Goal: Task Accomplishment & Management: Manage account settings

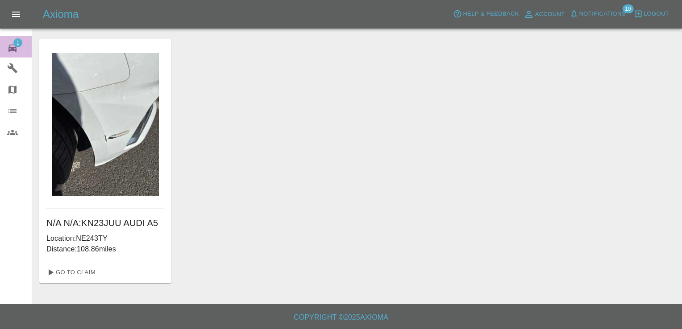
click at [17, 39] on span "1" at bounding box center [17, 42] width 9 height 9
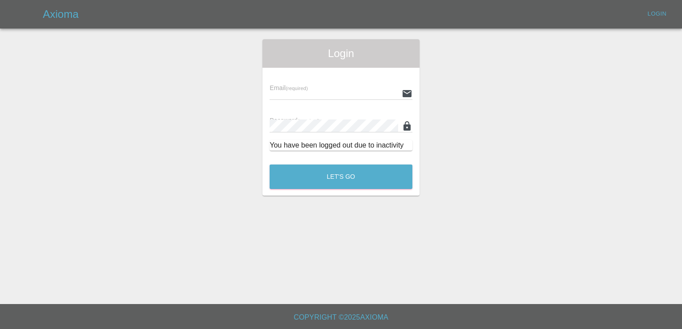
type input "[EMAIL_ADDRESS][DOMAIN_NAME]"
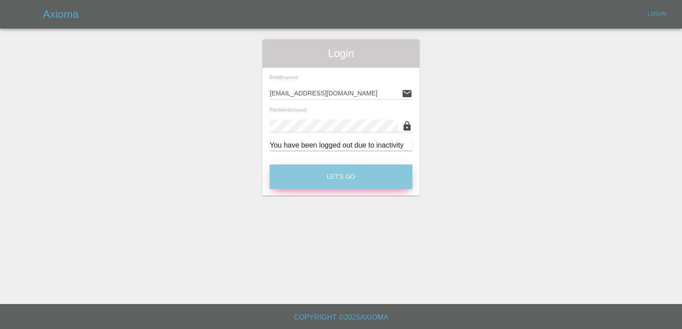
click at [315, 179] on button "Let's Go" at bounding box center [340, 177] width 143 height 25
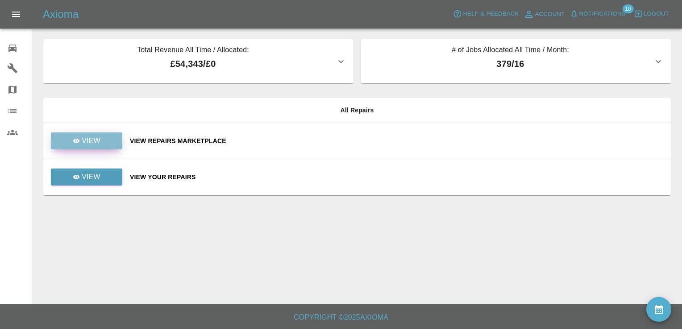
click at [103, 142] on link "View" at bounding box center [86, 140] width 71 height 17
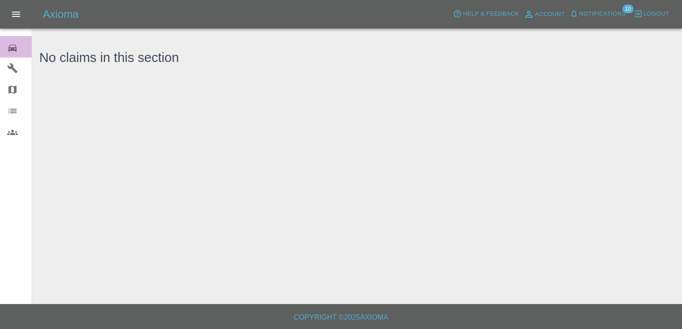
click at [15, 46] on icon at bounding box center [12, 48] width 11 height 11
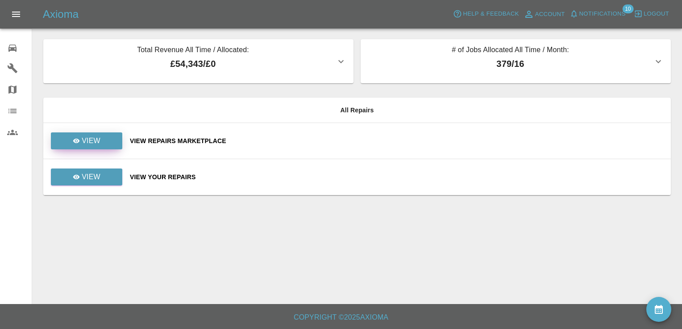
click at [108, 137] on link "View" at bounding box center [86, 140] width 71 height 17
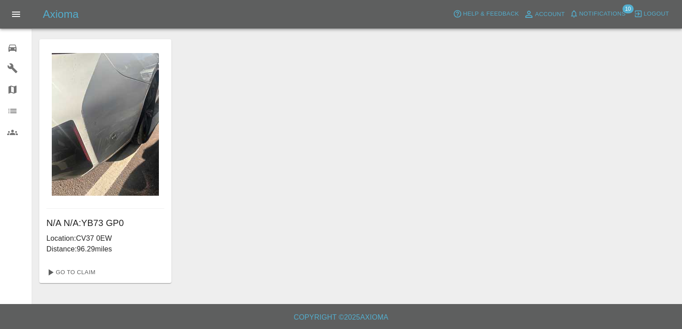
click at [19, 47] on div "0" at bounding box center [19, 47] width 25 height 13
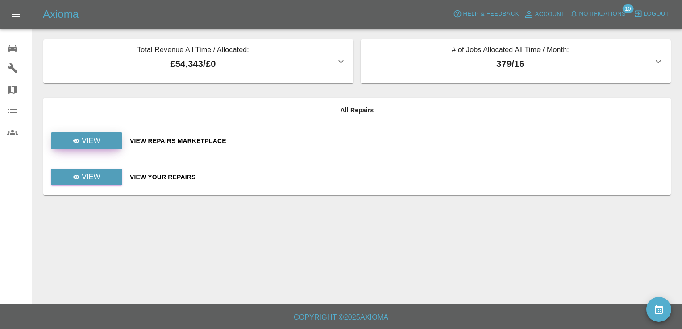
click at [113, 145] on link "View" at bounding box center [86, 140] width 71 height 17
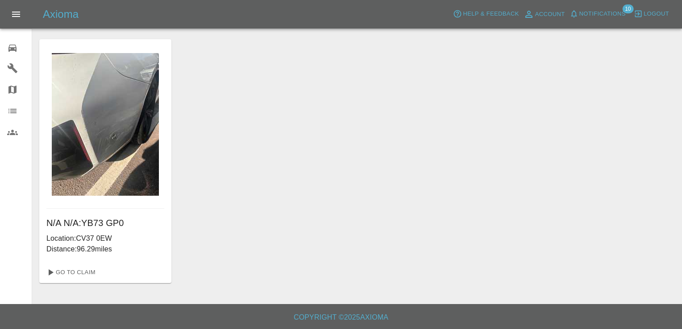
click at [13, 47] on icon at bounding box center [12, 48] width 8 height 7
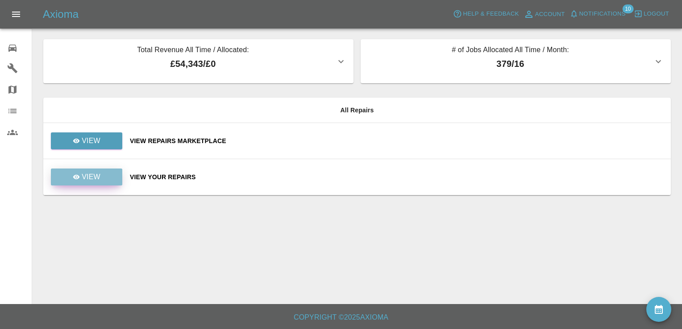
drag, startPoint x: 102, startPoint y: 179, endPoint x: 94, endPoint y: 177, distance: 8.3
click at [94, 177] on p "View" at bounding box center [91, 177] width 19 height 11
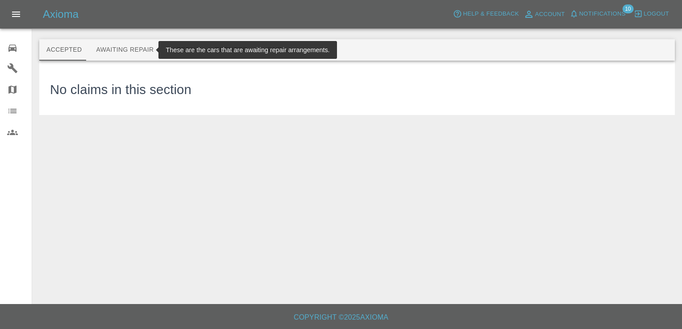
click at [140, 51] on button "Awaiting Repair" at bounding box center [125, 49] width 72 height 21
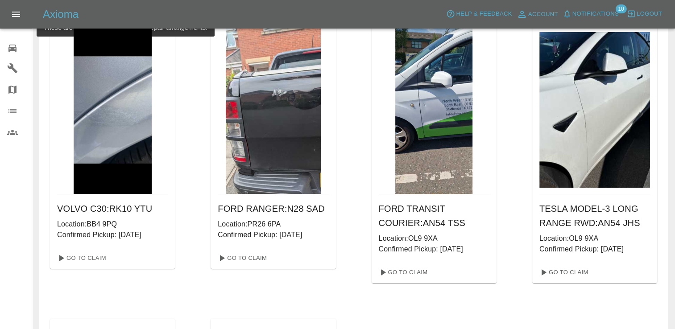
scroll to position [45, 0]
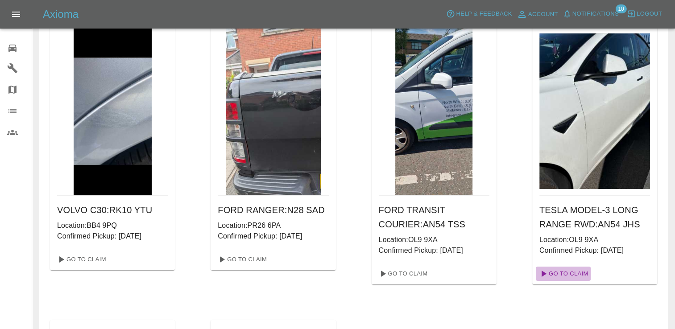
click at [575, 270] on link "Go To Claim" at bounding box center [563, 274] width 55 height 14
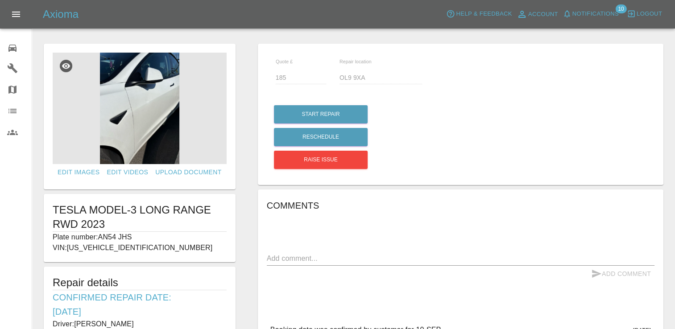
click at [10, 51] on icon at bounding box center [12, 48] width 11 height 11
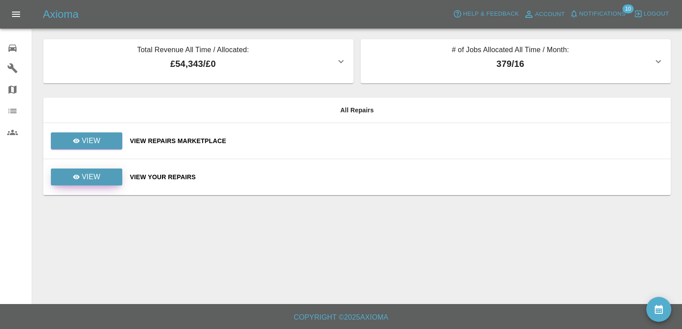
click at [96, 176] on p "View" at bounding box center [91, 177] width 19 height 11
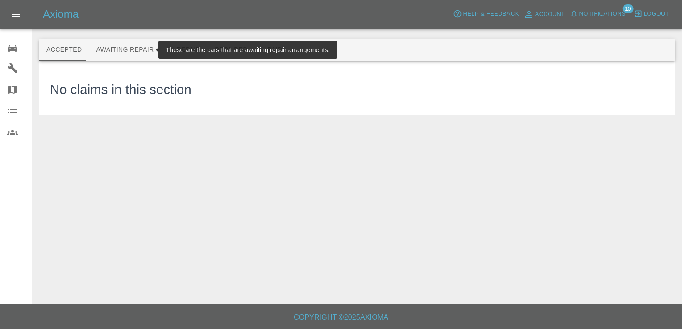
click at [117, 49] on button "Awaiting Repair" at bounding box center [125, 49] width 72 height 21
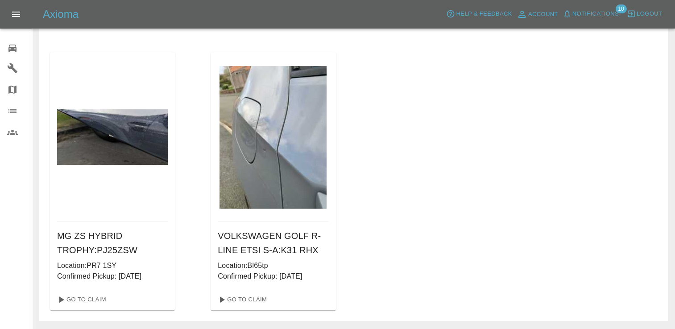
scroll to position [314, 0]
